Goal: Book appointment/travel/reservation

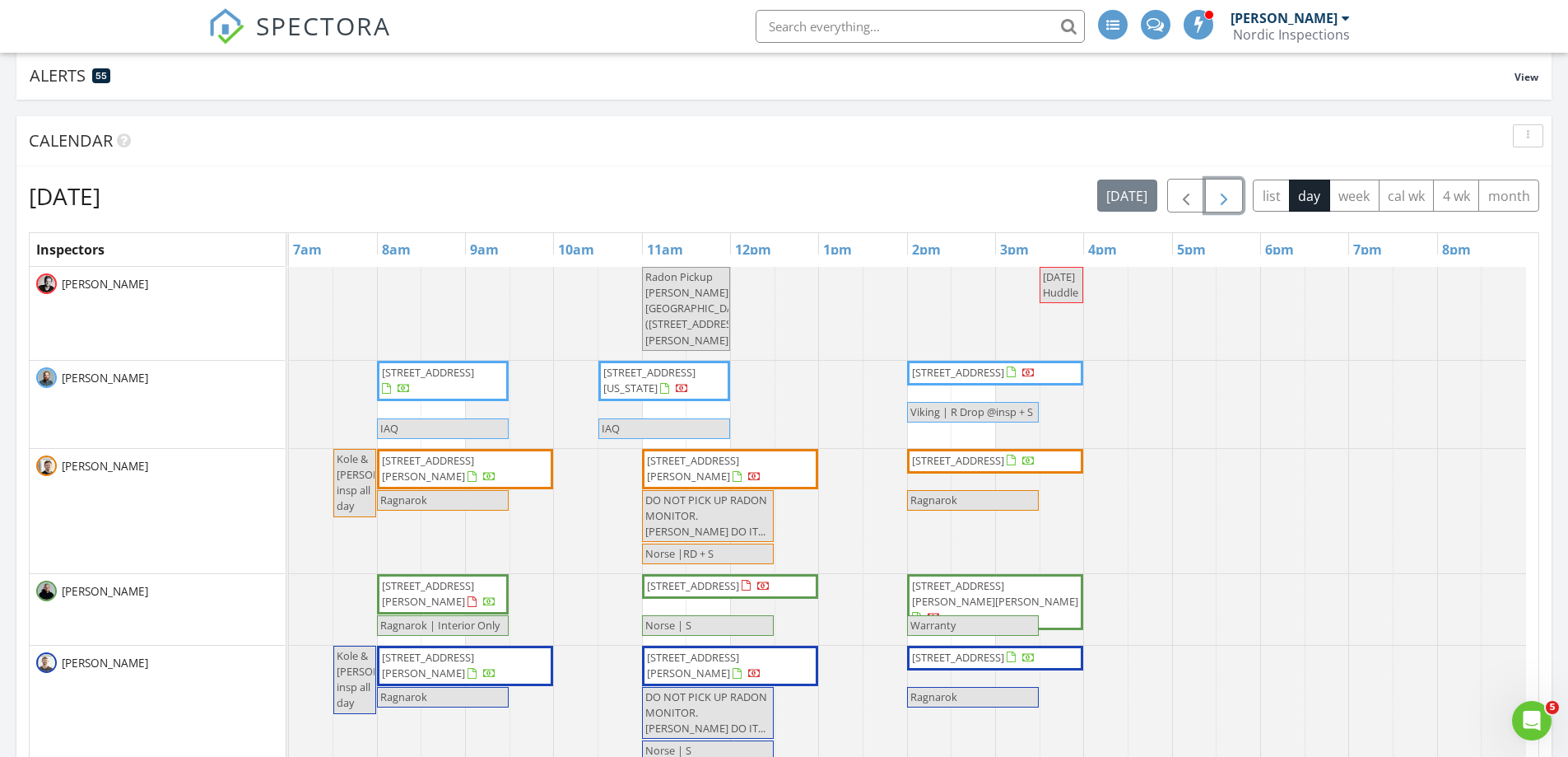
click at [1224, 192] on span "button" at bounding box center [1224, 196] width 20 height 20
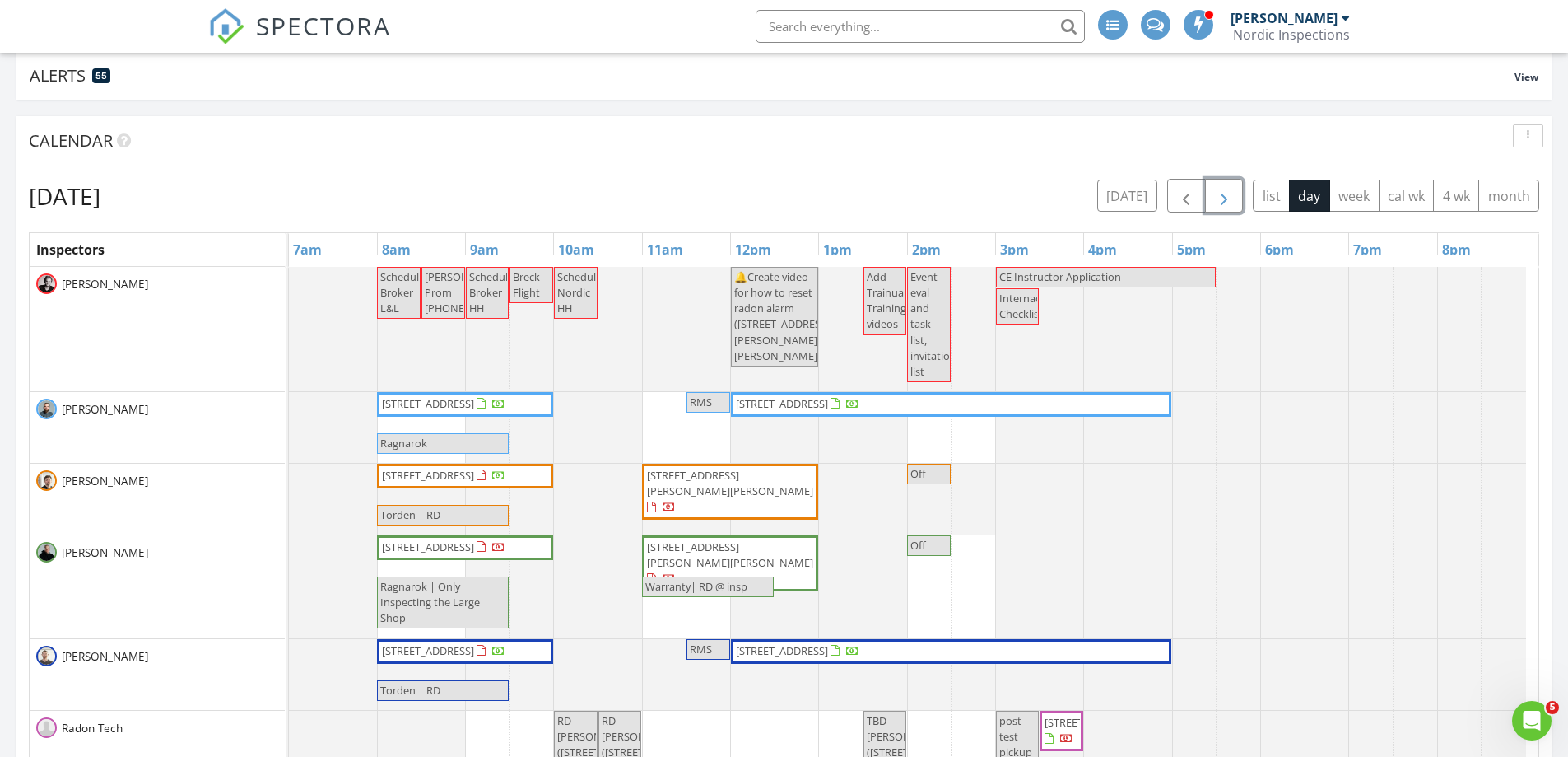
click at [1227, 192] on span "button" at bounding box center [1224, 196] width 20 height 20
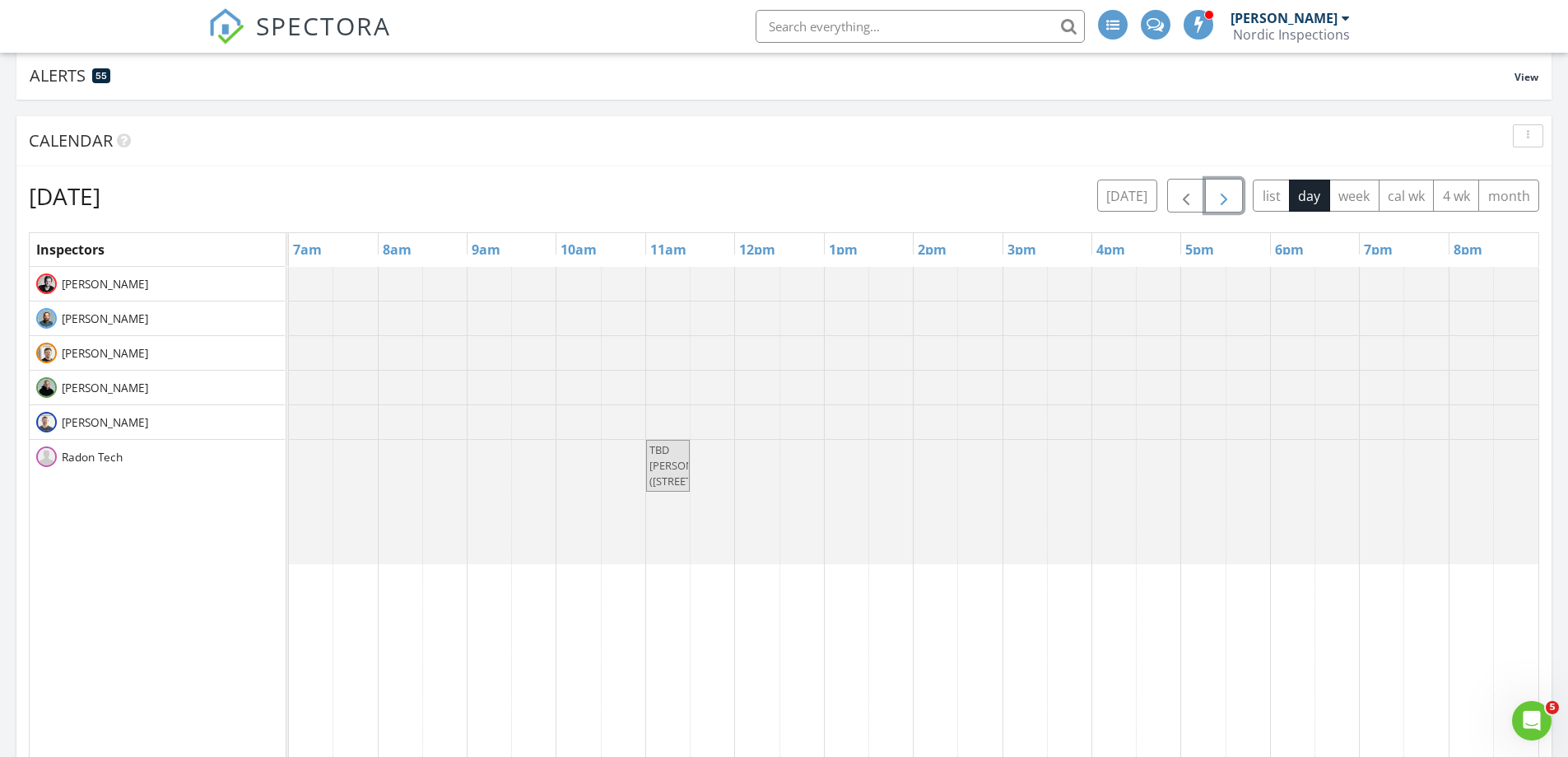
click at [1227, 192] on span "button" at bounding box center [1224, 196] width 20 height 20
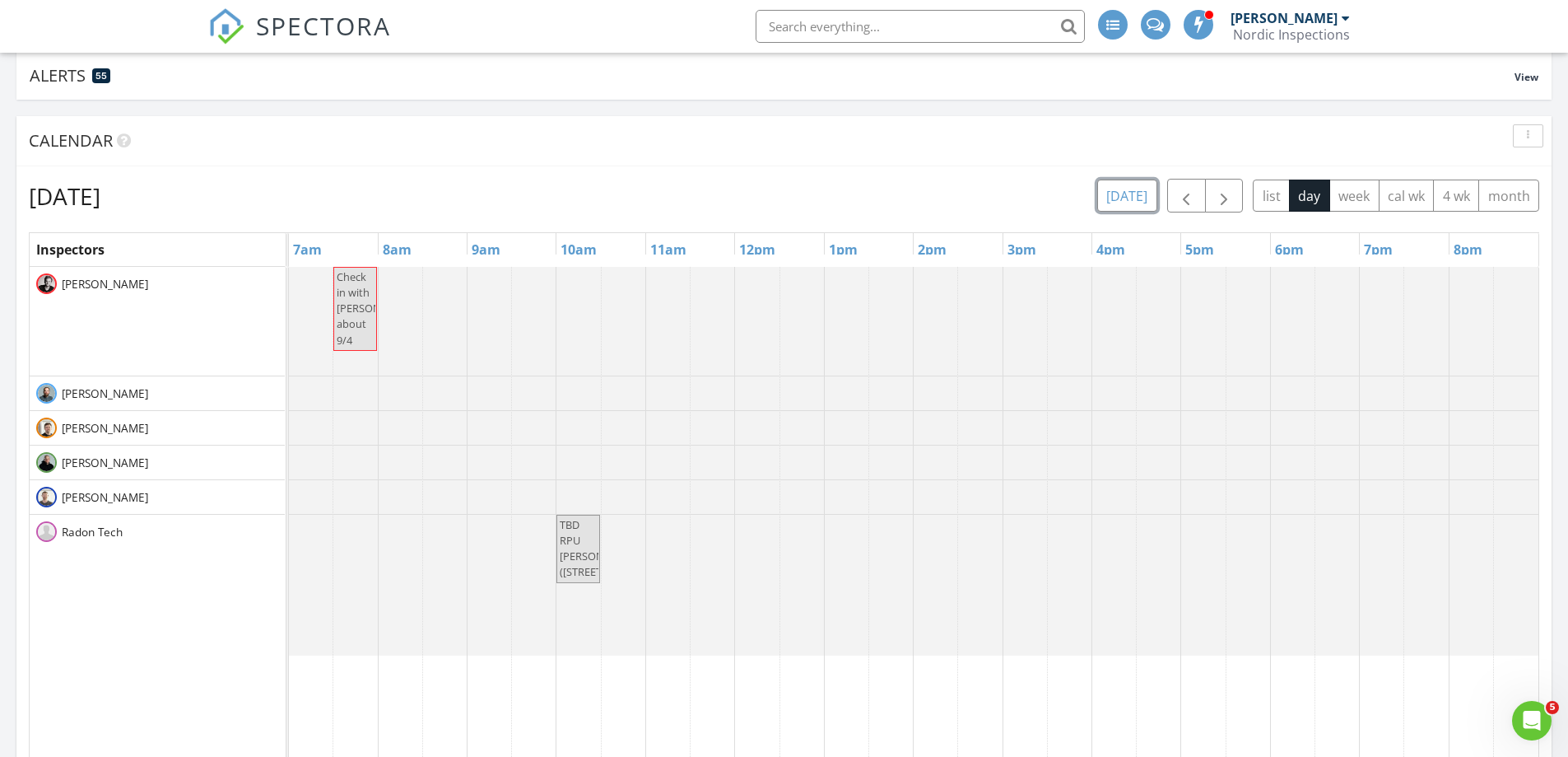
drag, startPoint x: 1128, startPoint y: 195, endPoint x: 1086, endPoint y: 205, distance: 43.2
click at [1128, 194] on button "[DATE]" at bounding box center [1127, 196] width 60 height 32
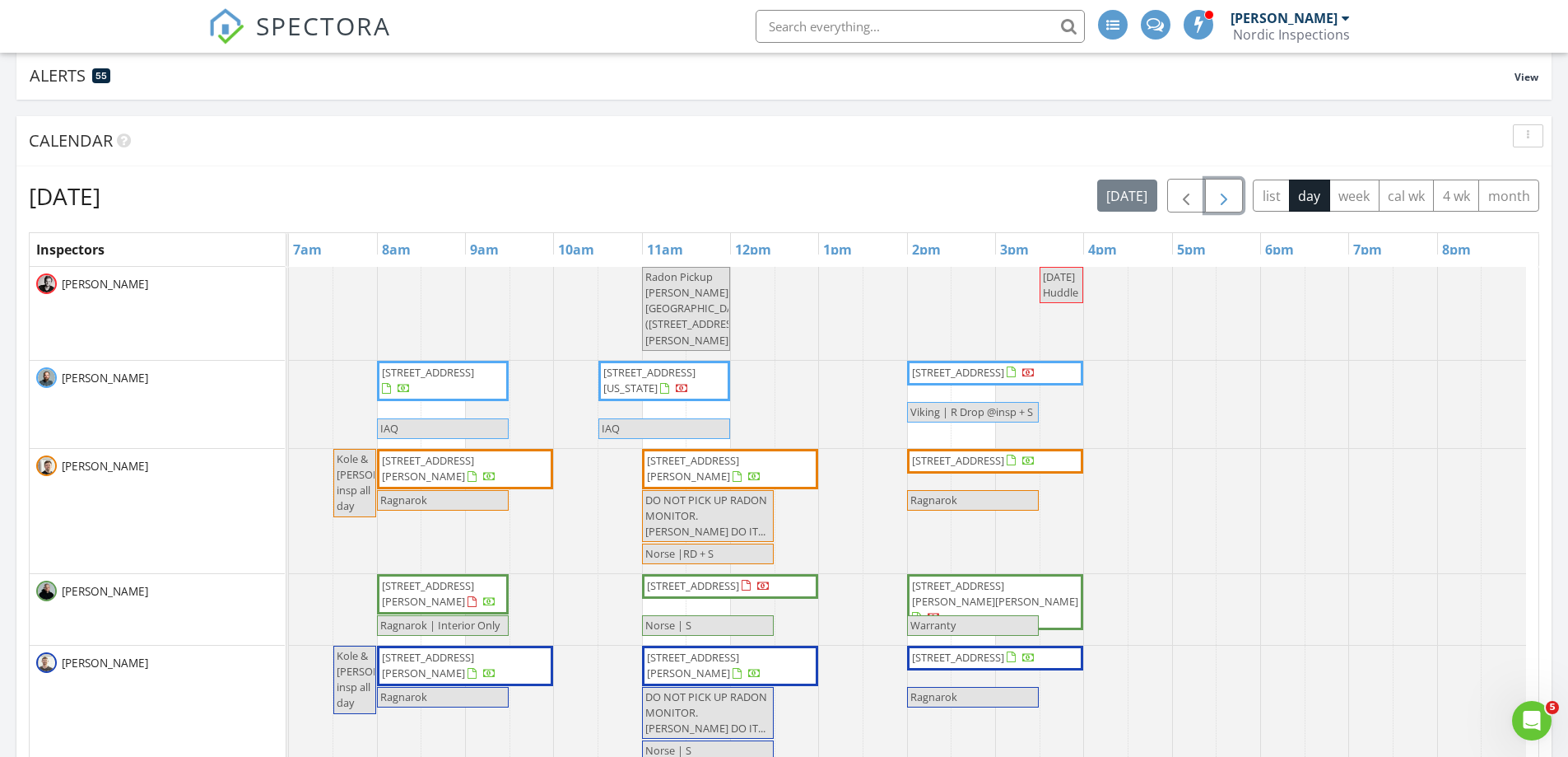
click at [1218, 189] on span "button" at bounding box center [1224, 196] width 20 height 20
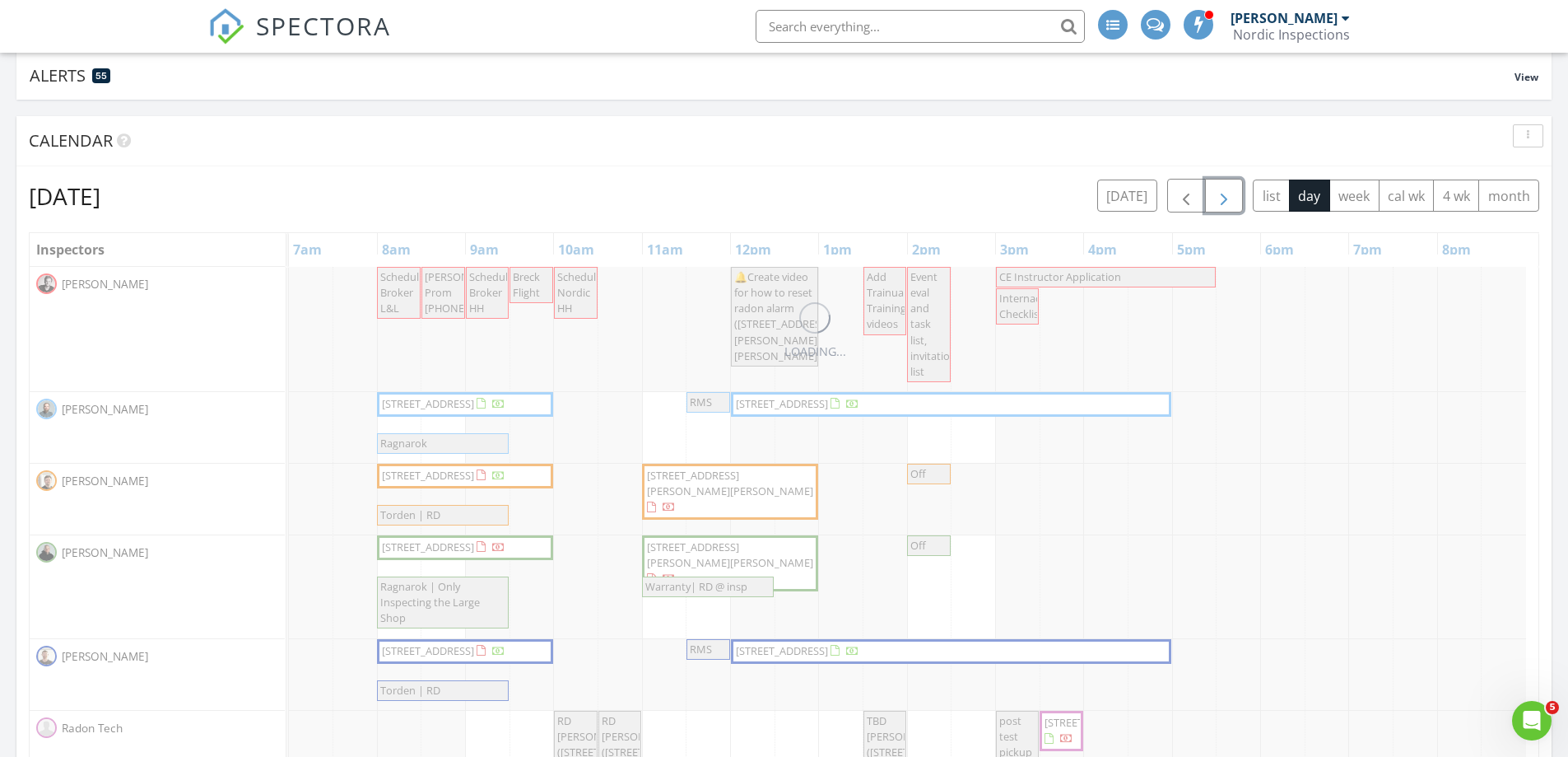
click at [1218, 189] on span "button" at bounding box center [1224, 196] width 20 height 20
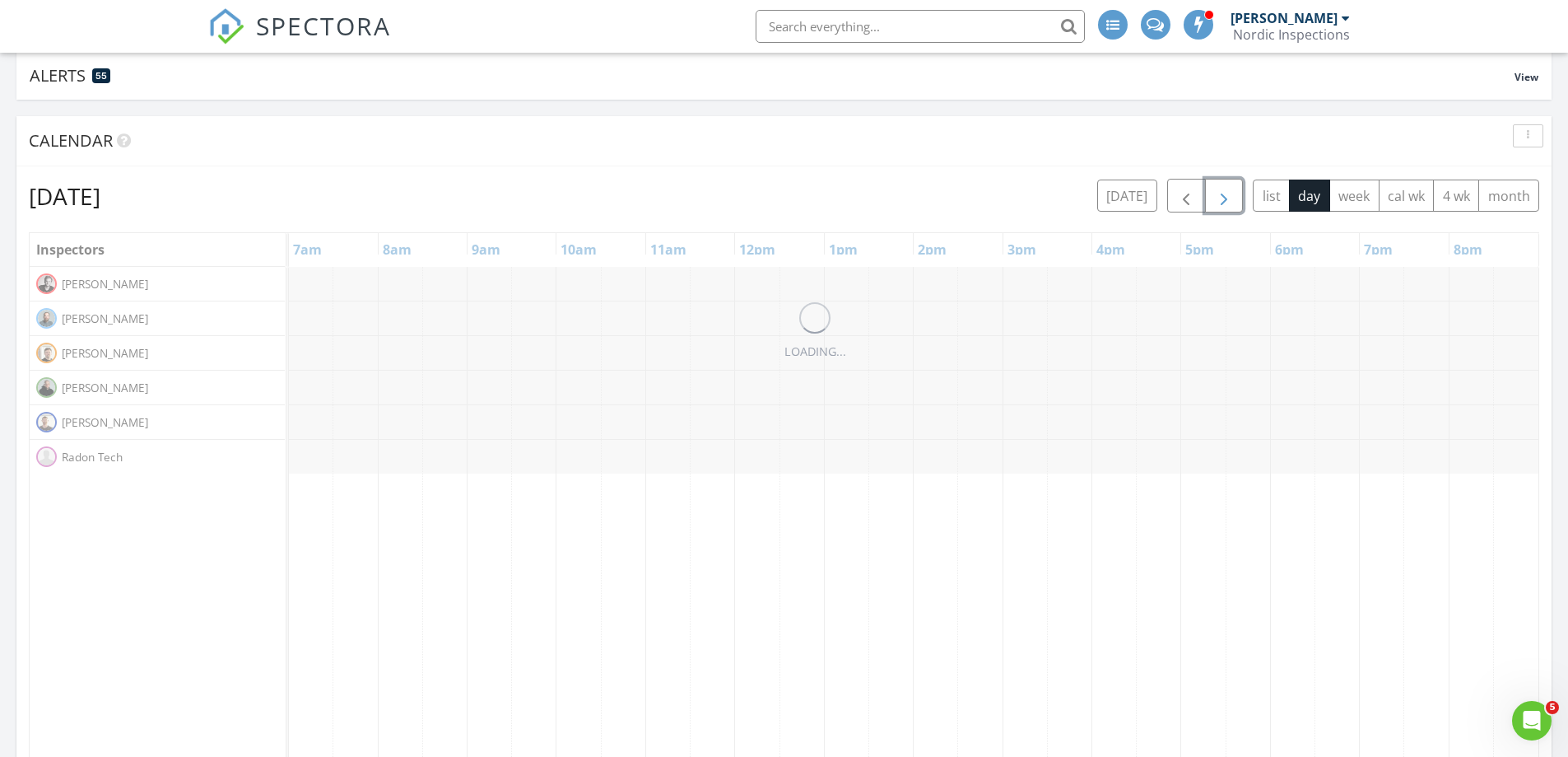
click at [1218, 189] on span "button" at bounding box center [1224, 196] width 20 height 20
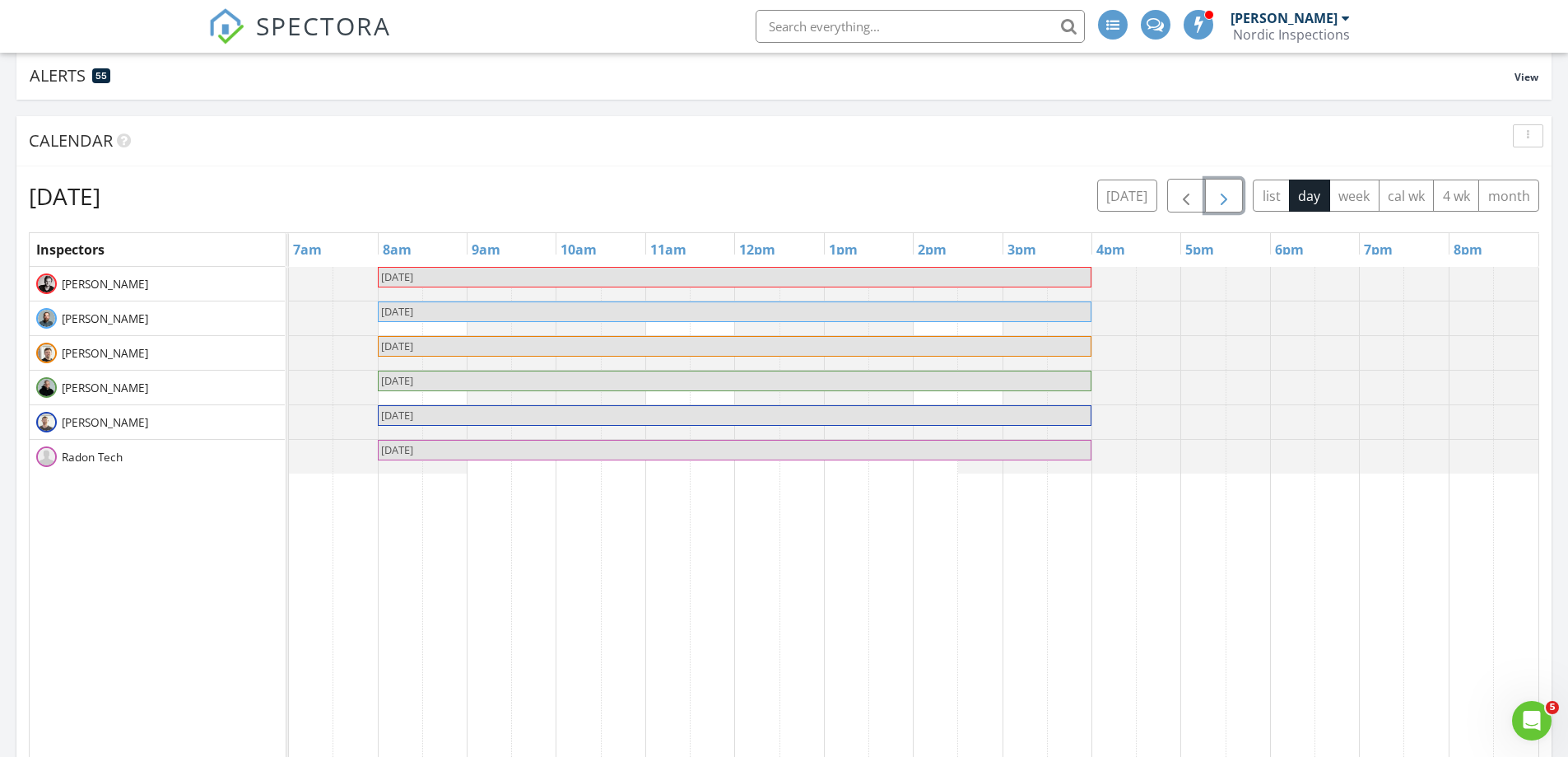
click at [1218, 189] on span "button" at bounding box center [1224, 196] width 20 height 20
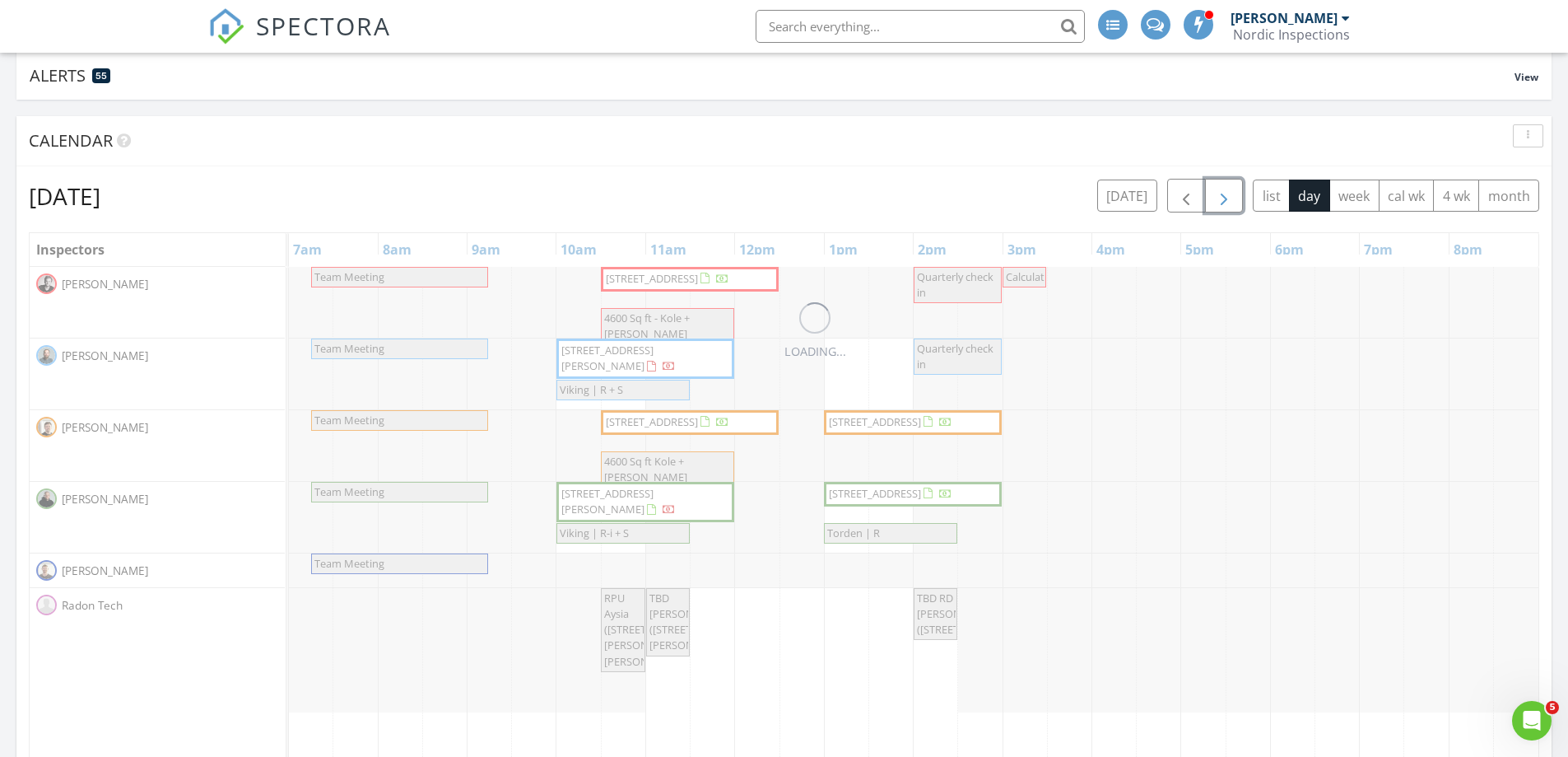
click at [1220, 189] on span "button" at bounding box center [1224, 196] width 20 height 20
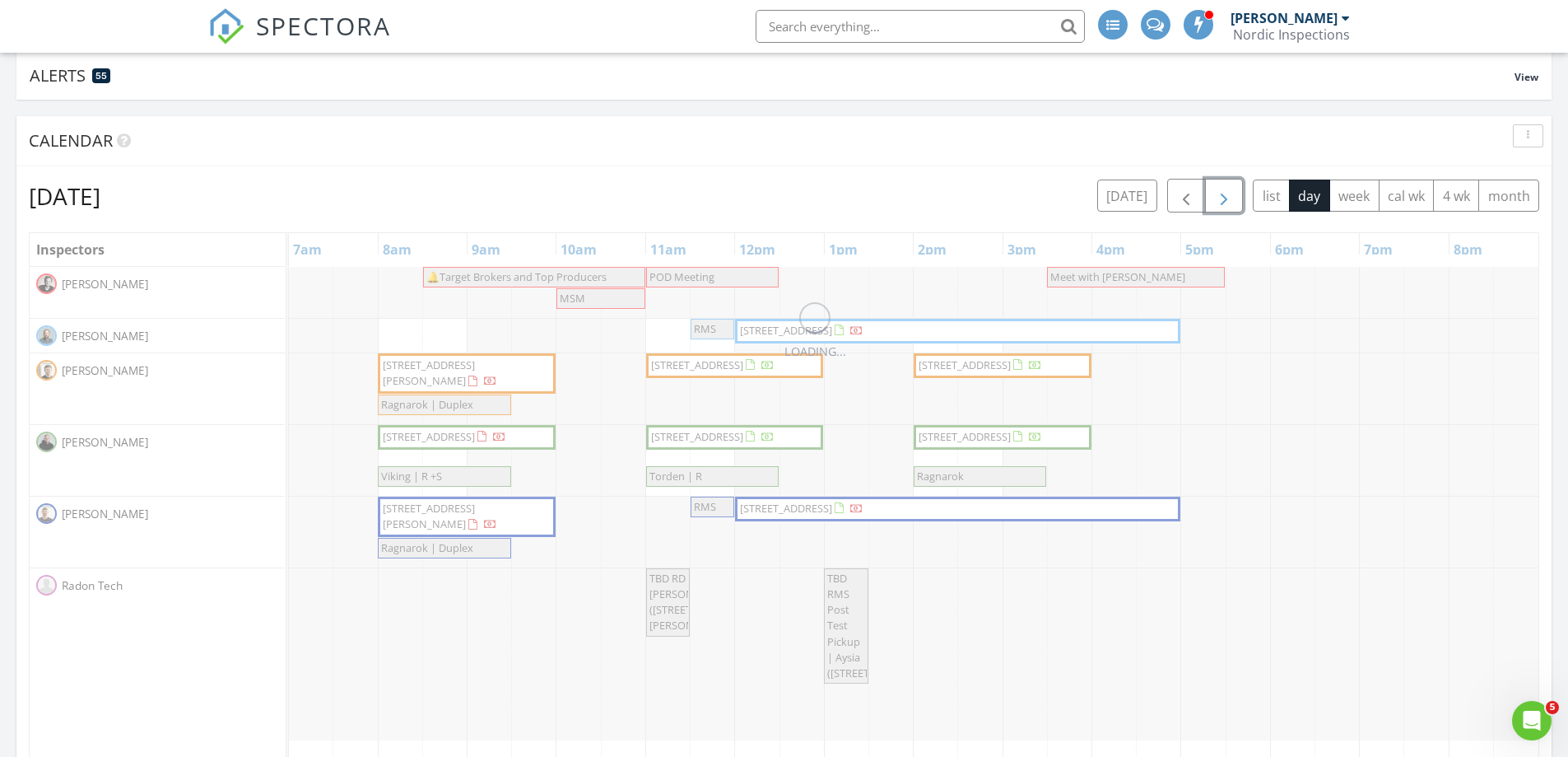
click at [1221, 189] on span "button" at bounding box center [1224, 196] width 20 height 20
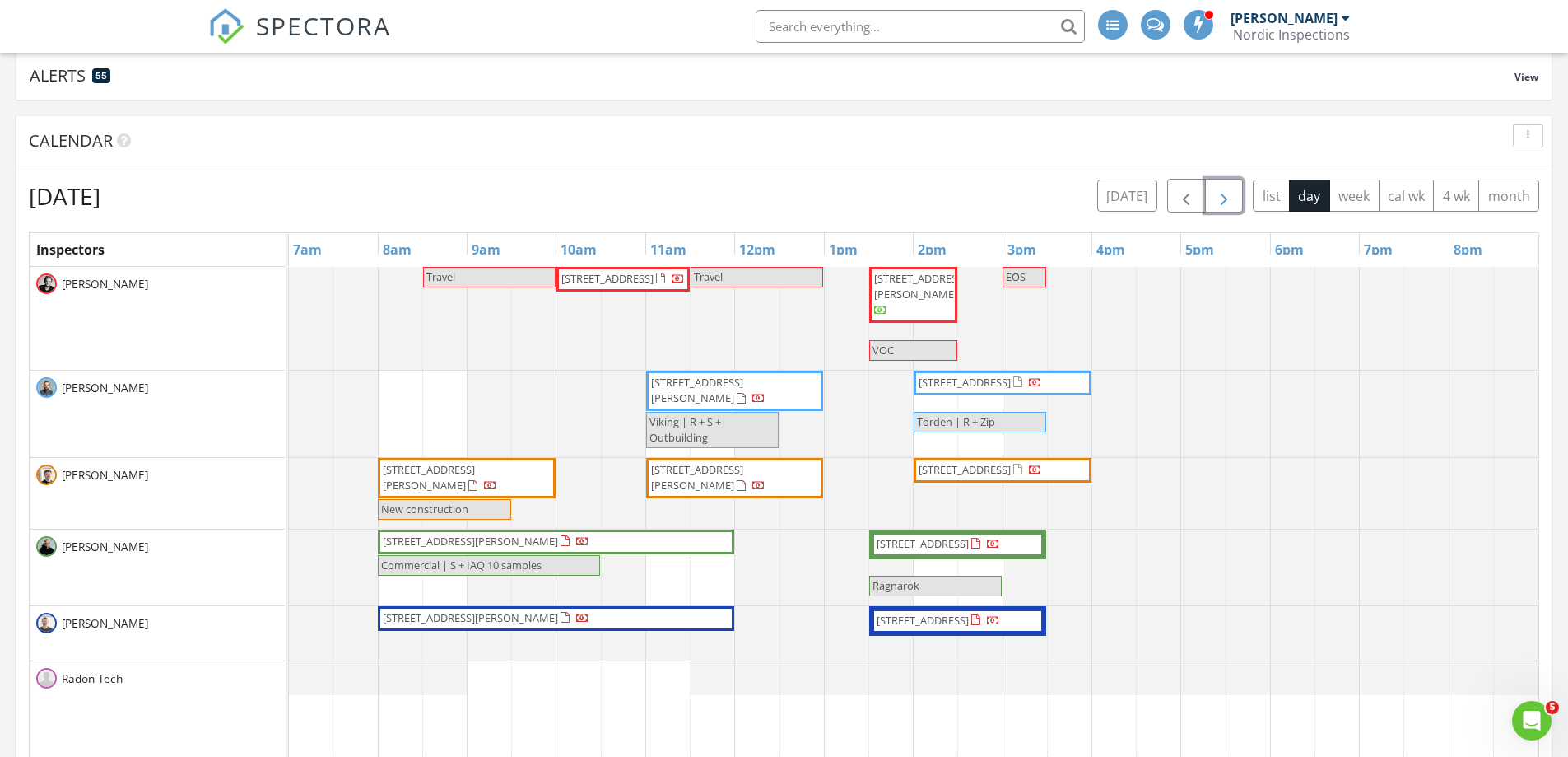
click at [1223, 189] on span "button" at bounding box center [1224, 196] width 20 height 20
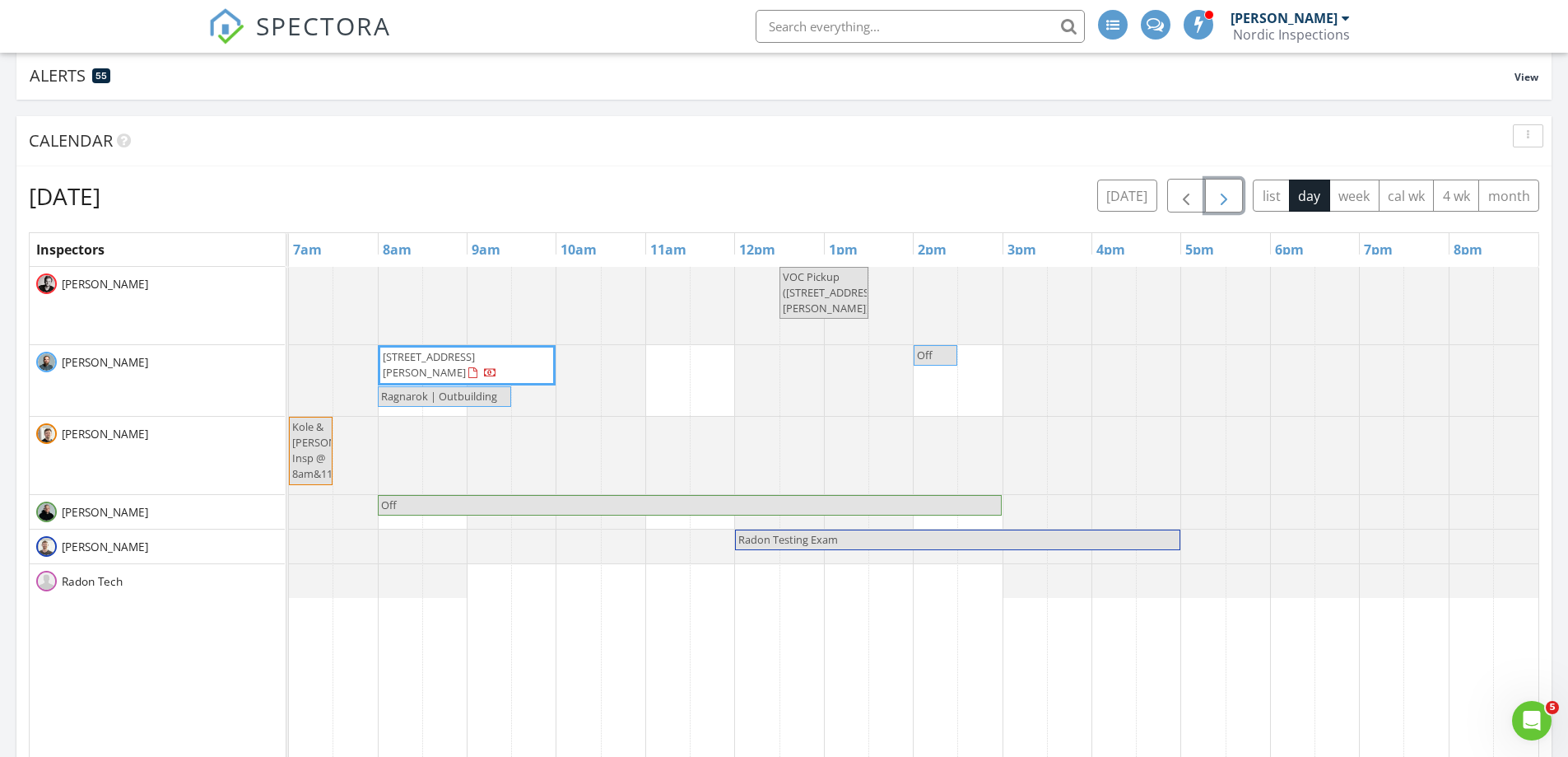
click at [1225, 189] on span "button" at bounding box center [1224, 196] width 20 height 20
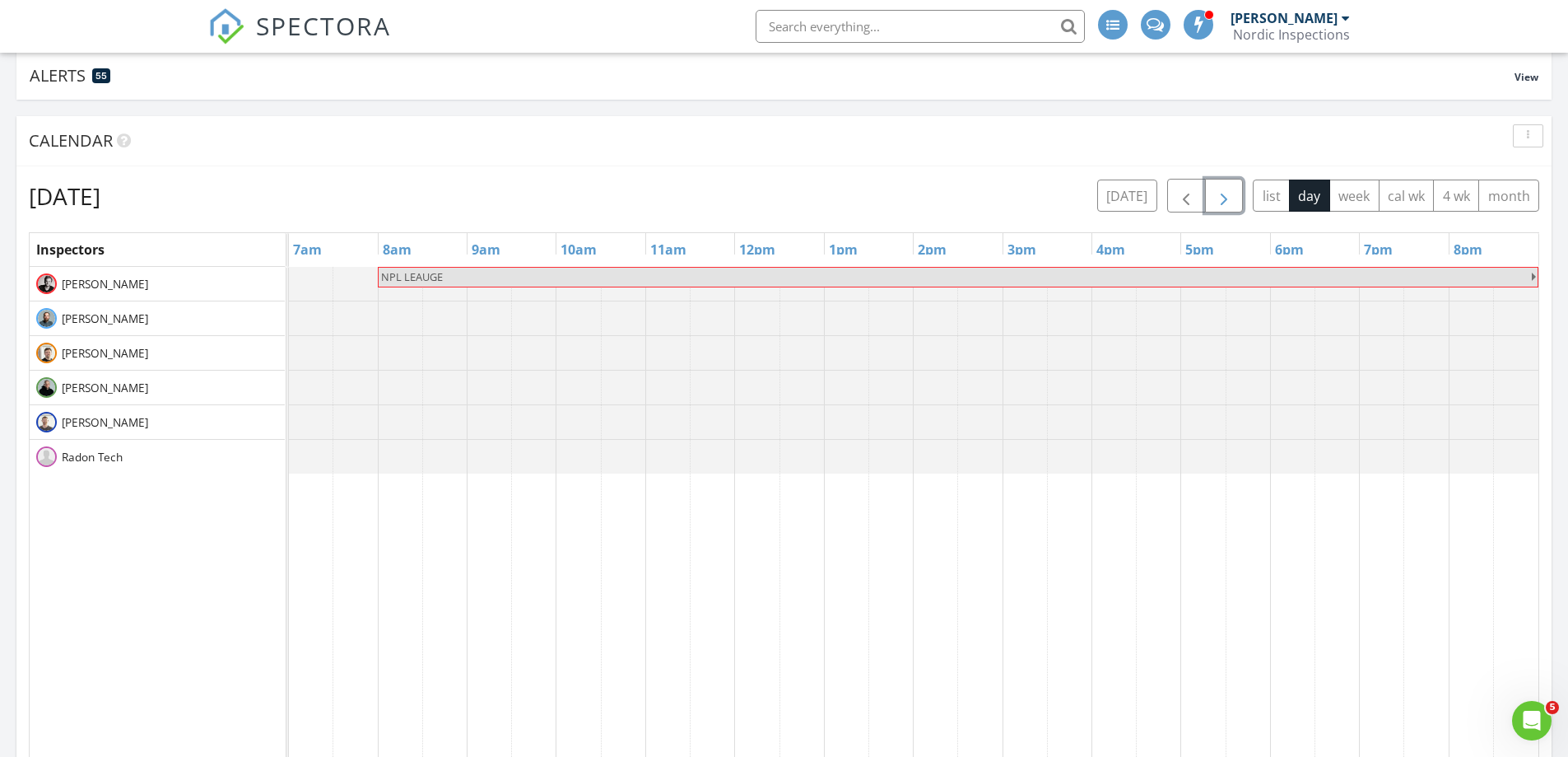
click at [1228, 189] on span "button" at bounding box center [1224, 196] width 20 height 20
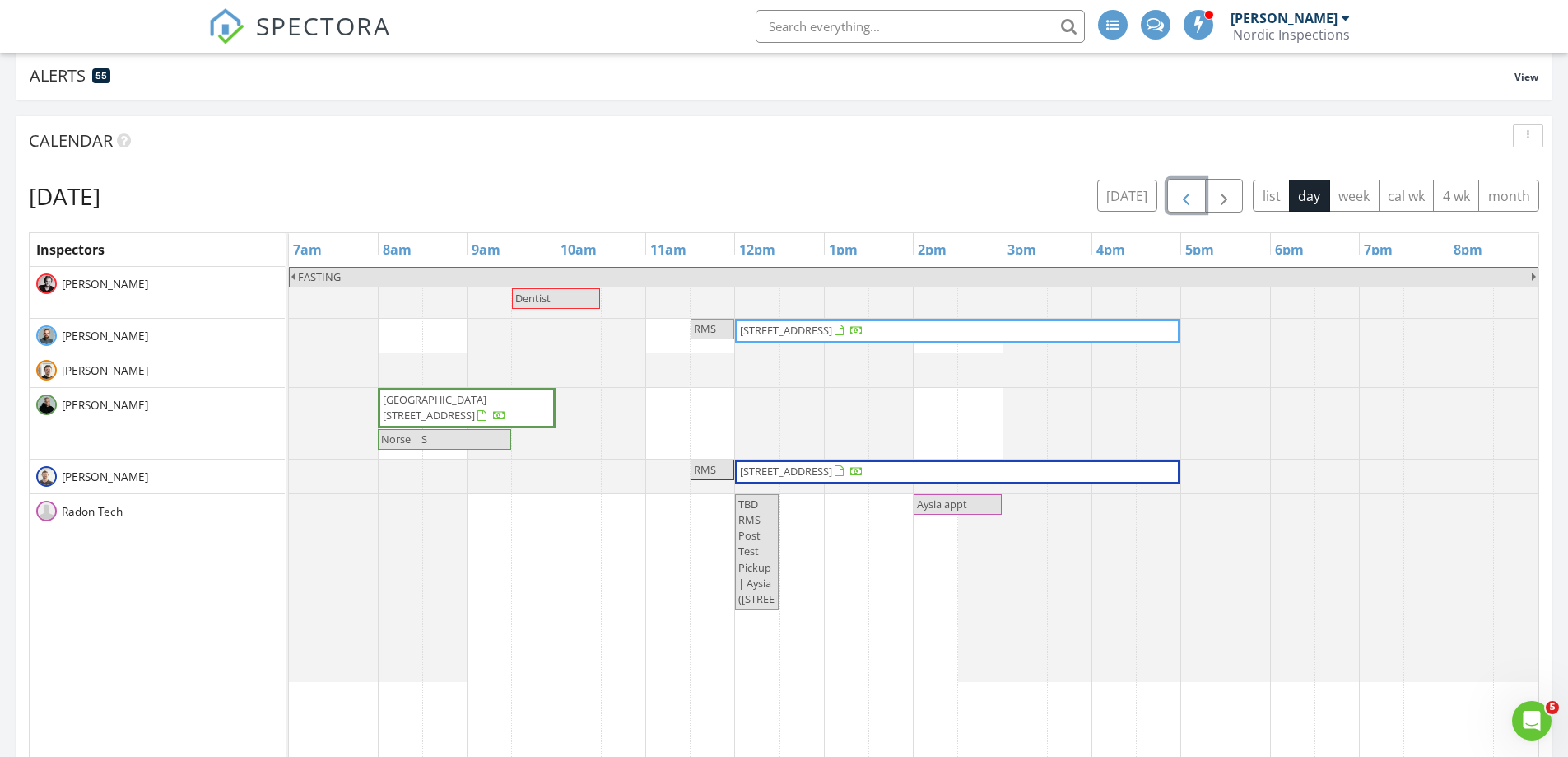
click at [1182, 202] on span "button" at bounding box center [1186, 196] width 20 height 20
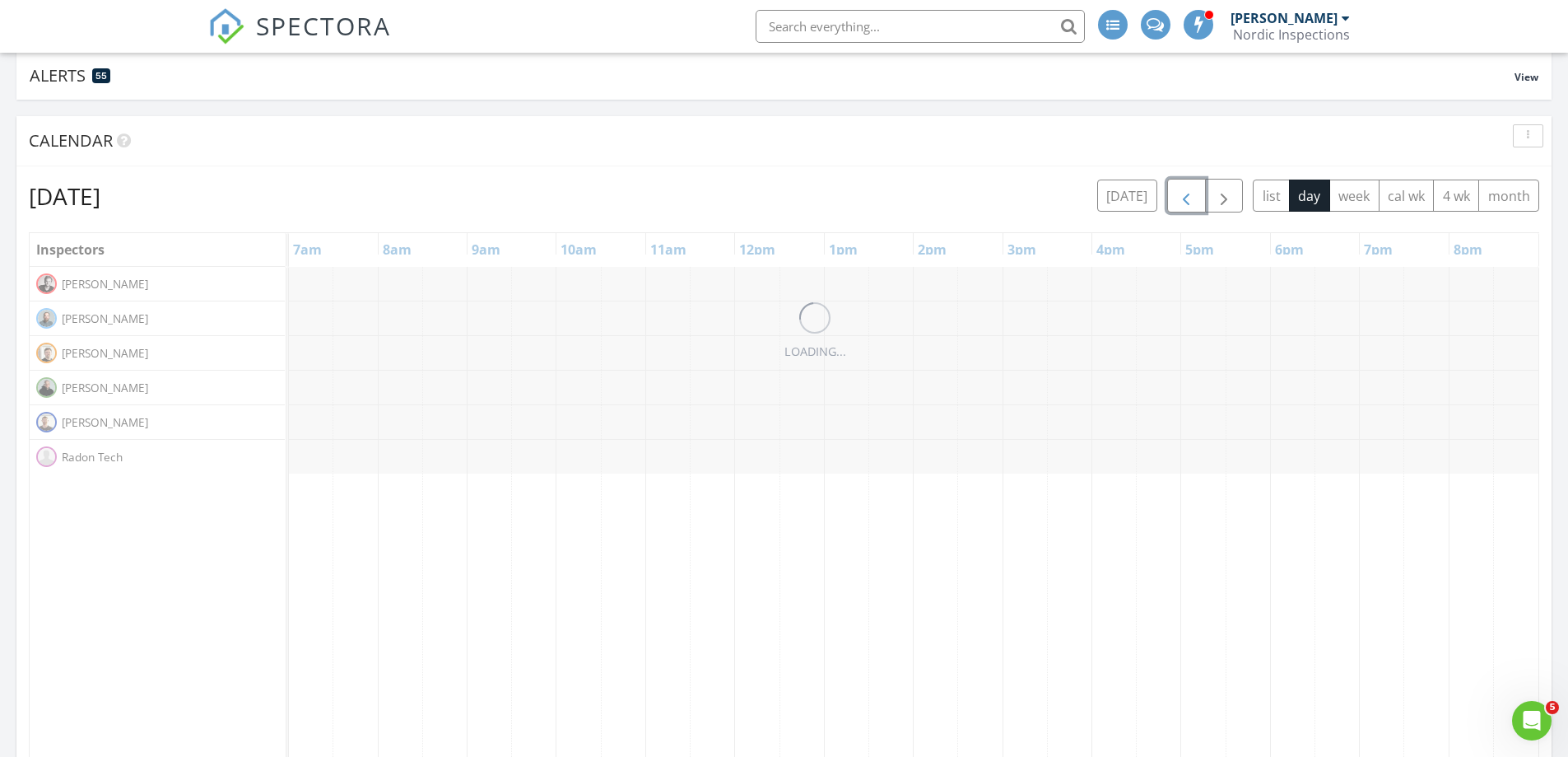
click at [1182, 202] on span "button" at bounding box center [1186, 196] width 20 height 20
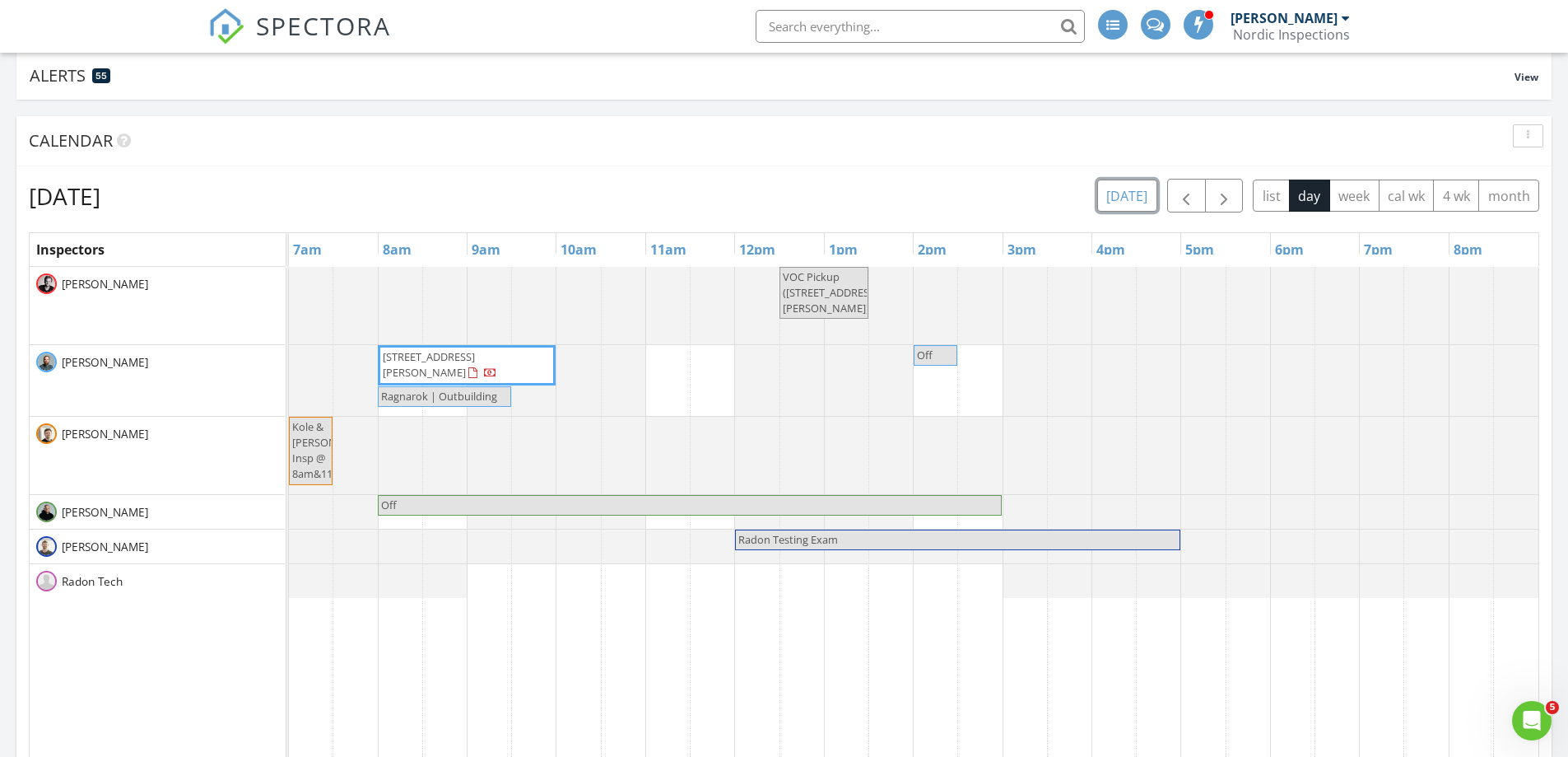
click at [1140, 194] on button "[DATE]" at bounding box center [1127, 196] width 60 height 32
